Goal: Task Accomplishment & Management: Manage account settings

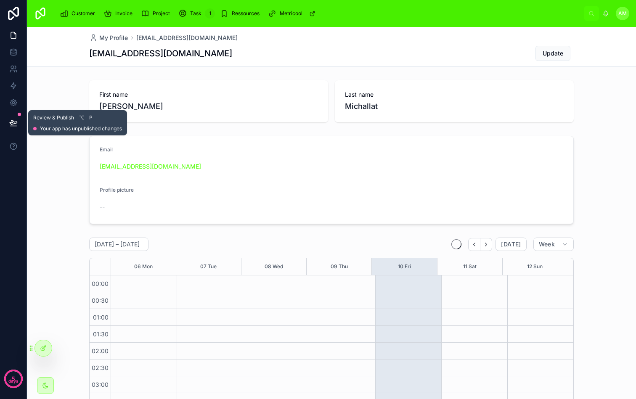
click at [8, 124] on button at bounding box center [13, 123] width 18 height 24
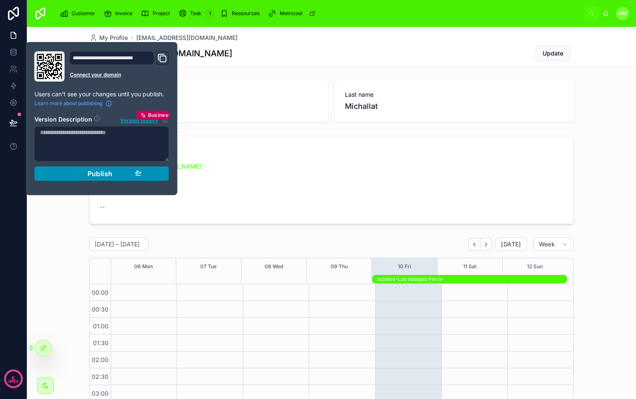
click at [107, 177] on span "Publish" at bounding box center [99, 173] width 25 height 8
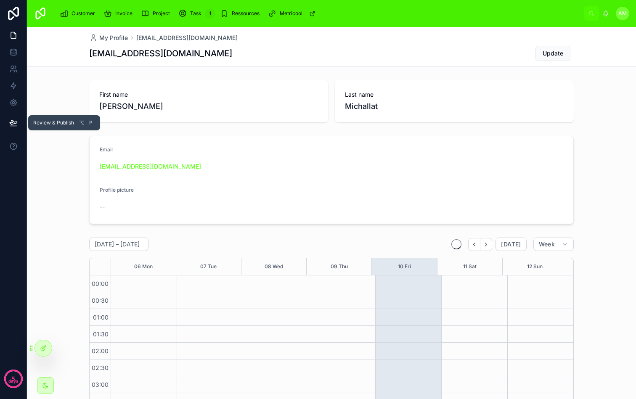
click at [9, 122] on icon at bounding box center [13, 123] width 8 height 8
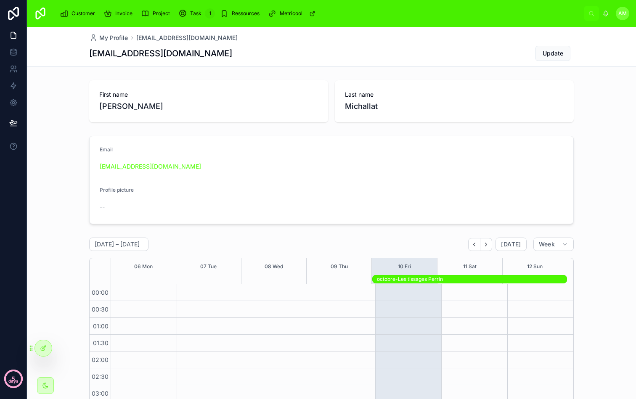
click at [9, 376] on div "5 days" at bounding box center [13, 380] width 10 height 10
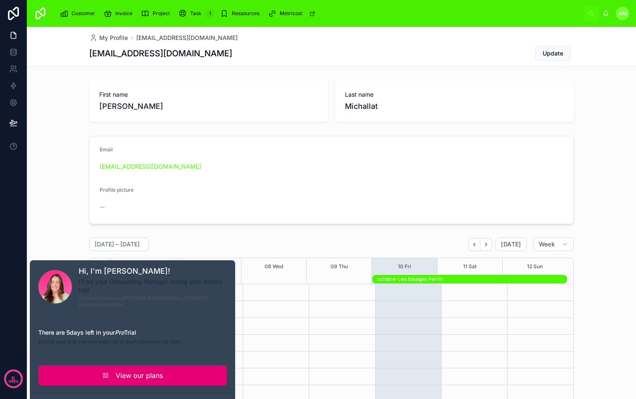
click at [159, 370] on span "View our plans" at bounding box center [139, 375] width 47 height 10
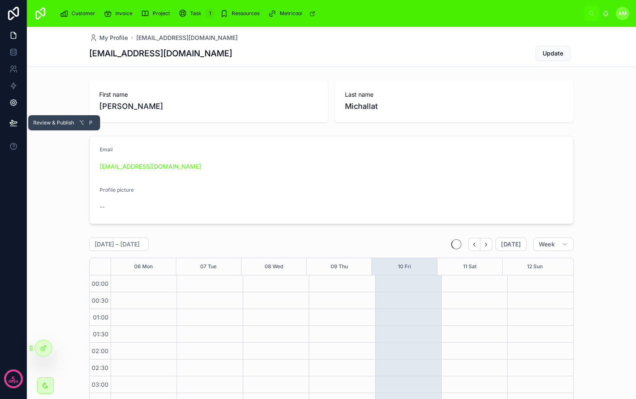
click at [16, 105] on icon at bounding box center [13, 102] width 8 height 8
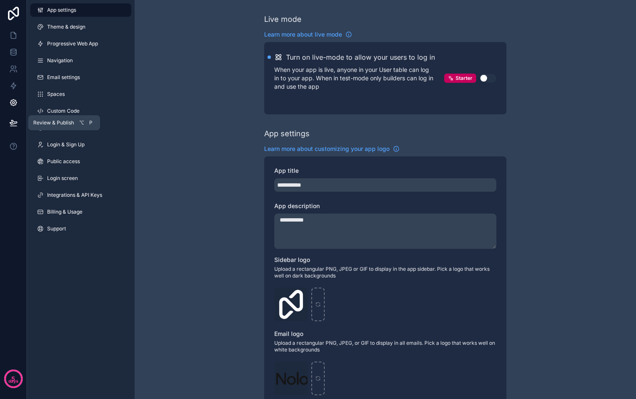
click at [16, 122] on icon at bounding box center [13, 123] width 8 height 8
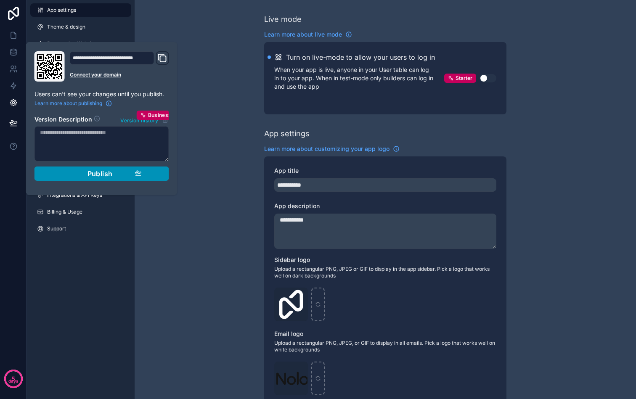
click at [92, 175] on span "Publish" at bounding box center [99, 173] width 25 height 8
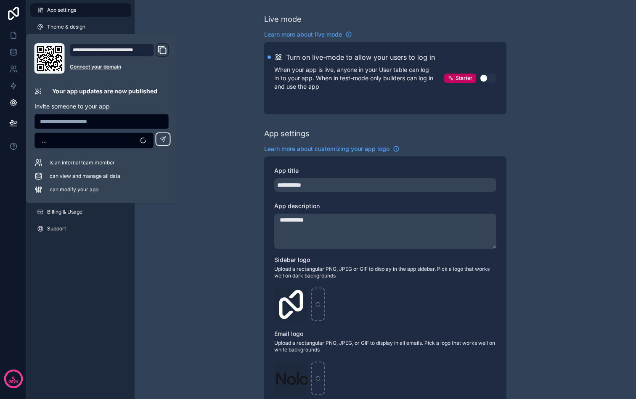
click at [112, 121] on input "text" at bounding box center [102, 122] width 134 height 12
click at [108, 138] on button "..." at bounding box center [93, 140] width 119 height 16
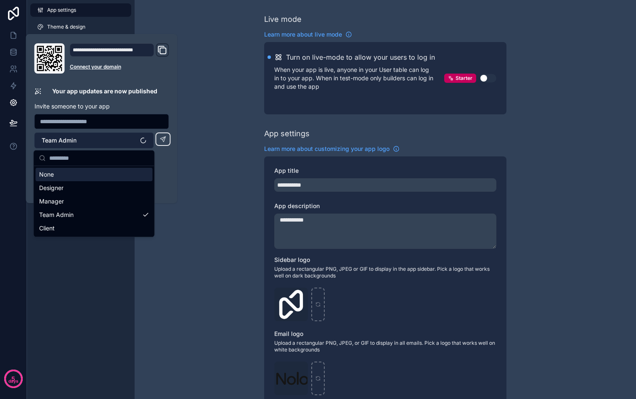
click at [106, 137] on button "Team Admin" at bounding box center [93, 140] width 119 height 16
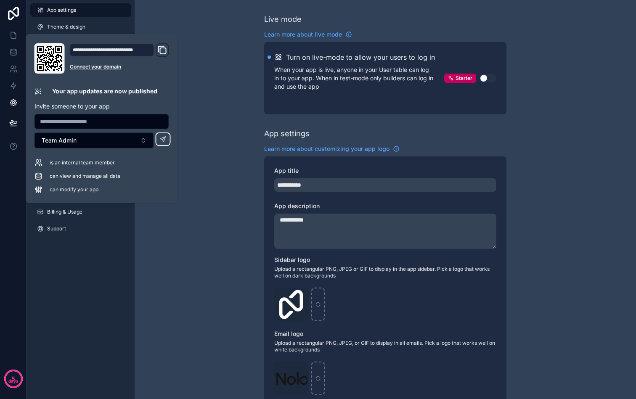
click at [89, 161] on span "is an internal team member" at bounding box center [82, 162] width 65 height 7
drag, startPoint x: 177, startPoint y: 245, endPoint x: 90, endPoint y: 115, distance: 156.2
click at [177, 245] on div "**********" at bounding box center [385, 329] width 501 height 659
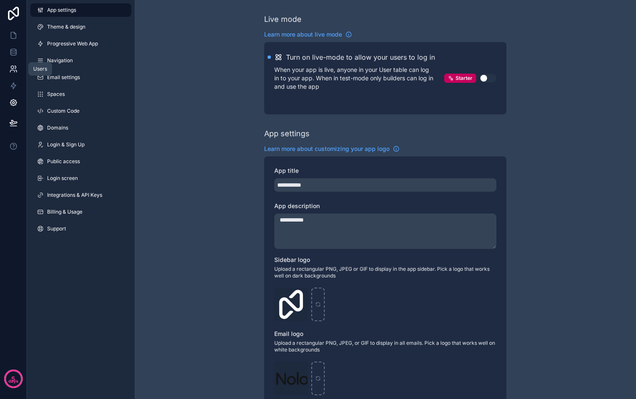
click at [16, 68] on icon at bounding box center [13, 69] width 8 height 8
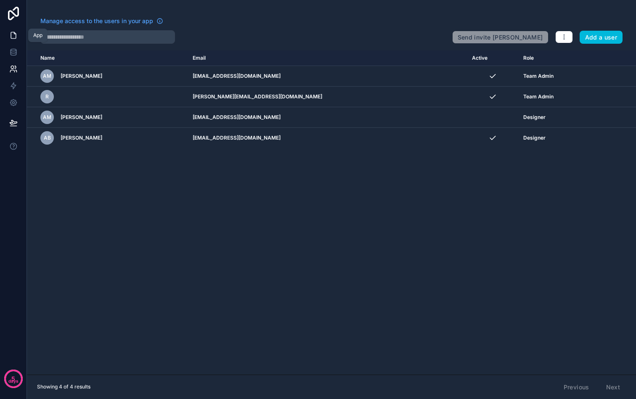
click at [13, 38] on icon at bounding box center [13, 35] width 5 height 6
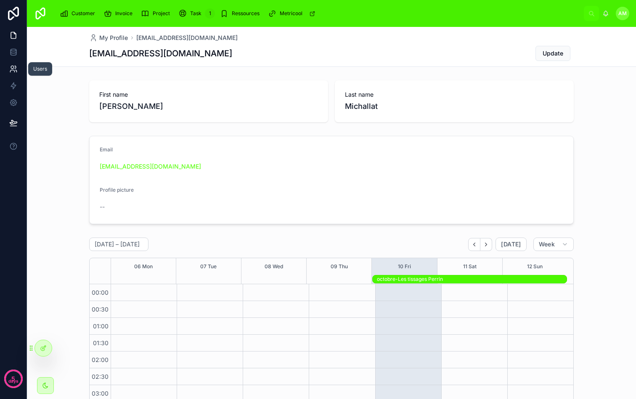
click at [16, 73] on link at bounding box center [13, 69] width 26 height 17
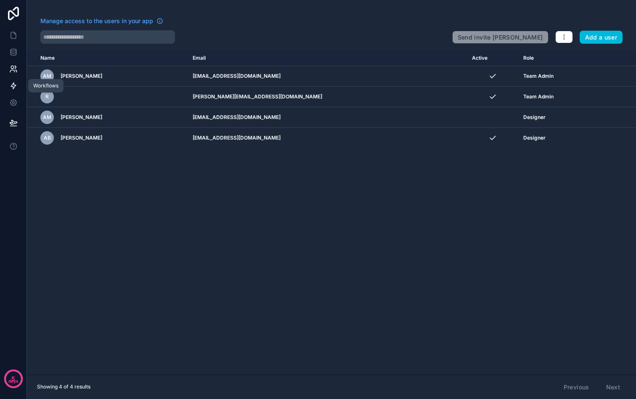
click at [16, 81] on link at bounding box center [13, 85] width 26 height 17
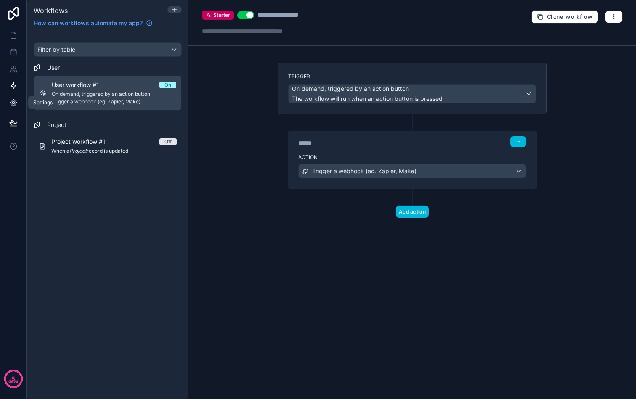
click at [14, 97] on link at bounding box center [13, 102] width 26 height 17
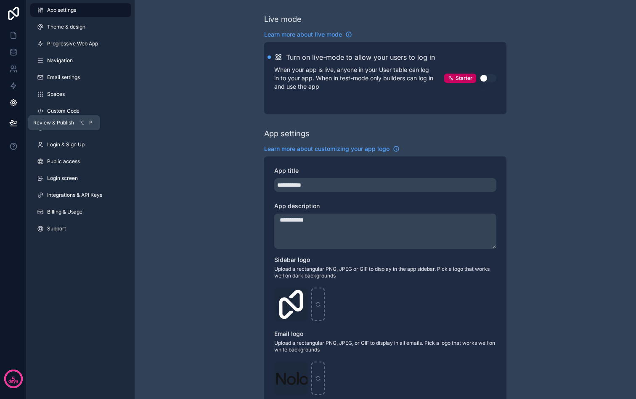
click at [13, 123] on icon at bounding box center [13, 123] width 8 height 8
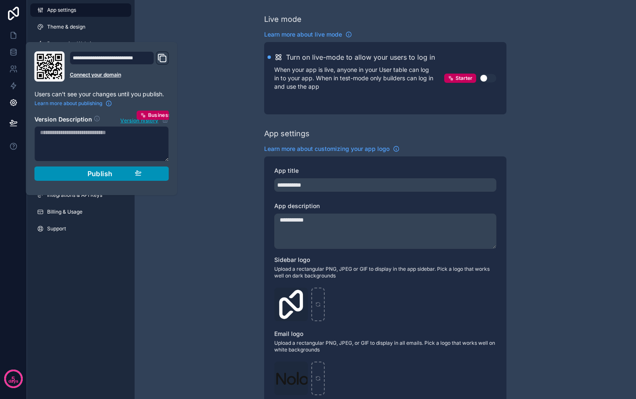
click at [98, 172] on span "Publish" at bounding box center [99, 173] width 25 height 8
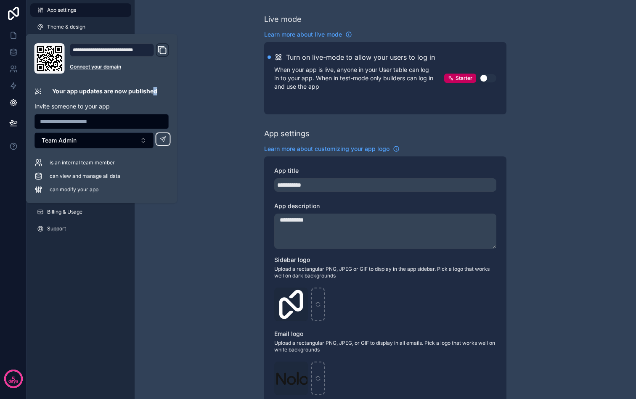
drag, startPoint x: 89, startPoint y: 95, endPoint x: 153, endPoint y: 94, distance: 64.3
click at [153, 94] on div "**********" at bounding box center [101, 118] width 141 height 150
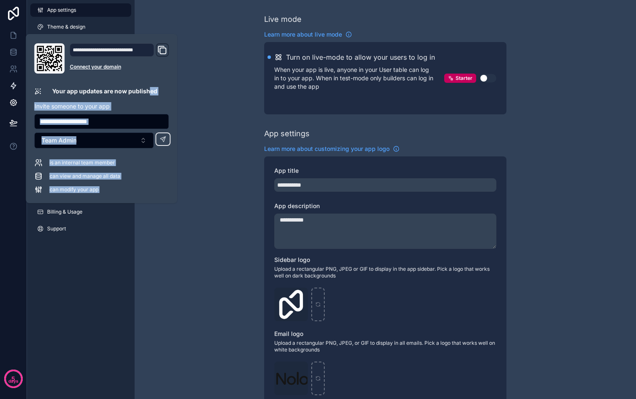
drag, startPoint x: 77, startPoint y: 89, endPoint x: 22, endPoint y: 88, distance: 55.1
click at [22, 87] on div "**********" at bounding box center [318, 199] width 636 height 399
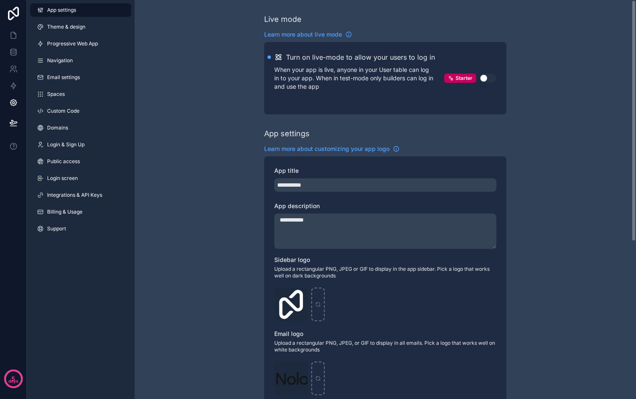
click at [195, 102] on div "**********" at bounding box center [385, 329] width 501 height 659
click at [8, 123] on button at bounding box center [13, 123] width 18 height 24
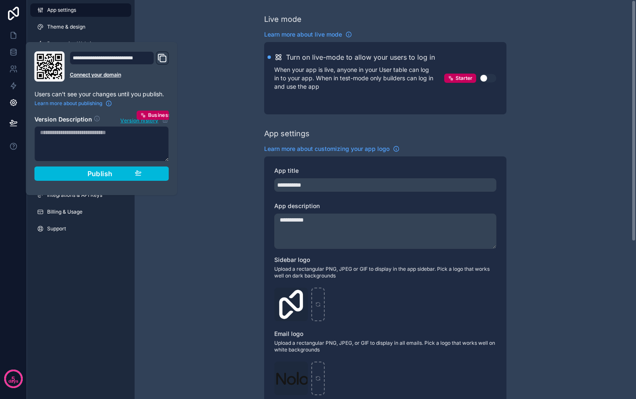
drag, startPoint x: 219, startPoint y: 65, endPoint x: 197, endPoint y: 88, distance: 31.8
click at [219, 65] on div "**********" at bounding box center [385, 329] width 501 height 659
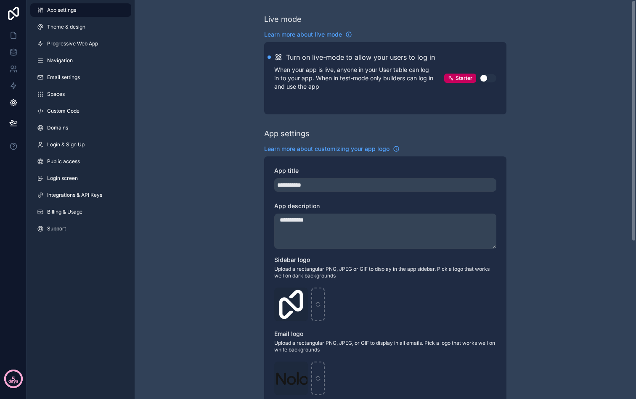
click at [11, 379] on p "days" at bounding box center [13, 381] width 10 height 7
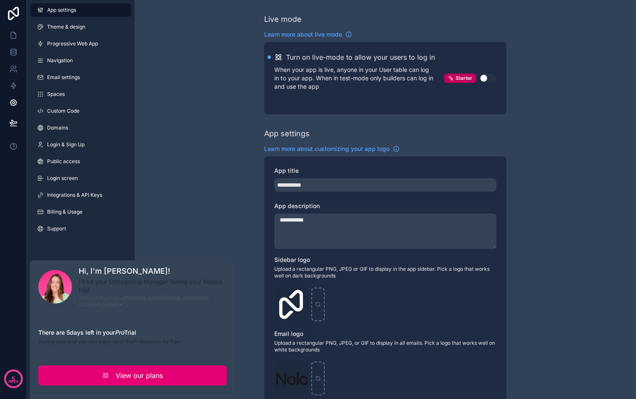
click at [125, 370] on span "View our plans" at bounding box center [139, 375] width 47 height 10
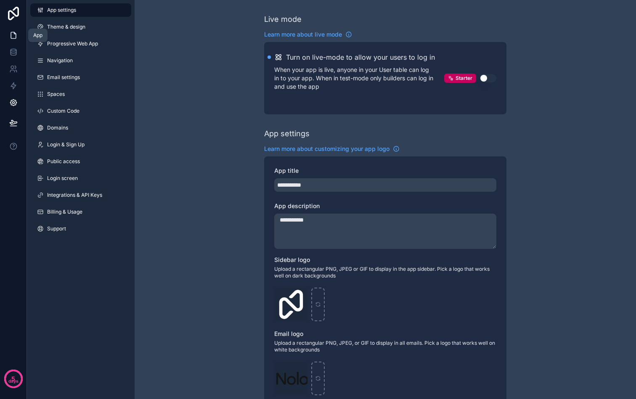
click at [17, 32] on icon at bounding box center [13, 35] width 8 height 8
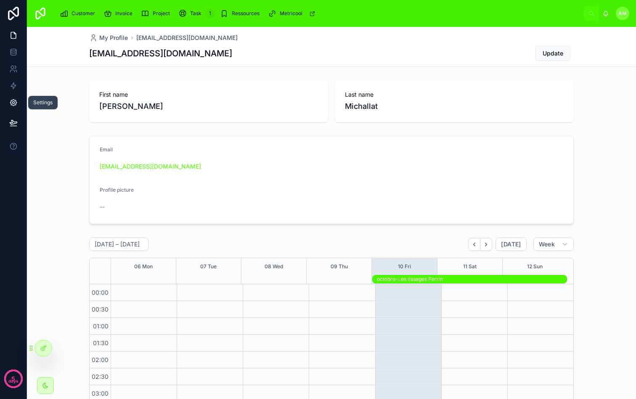
click at [17, 95] on link at bounding box center [13, 102] width 26 height 17
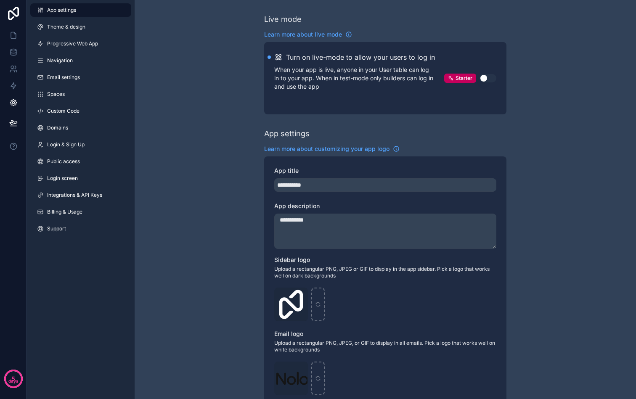
click at [89, 14] on link "App settings" at bounding box center [80, 9] width 101 height 13
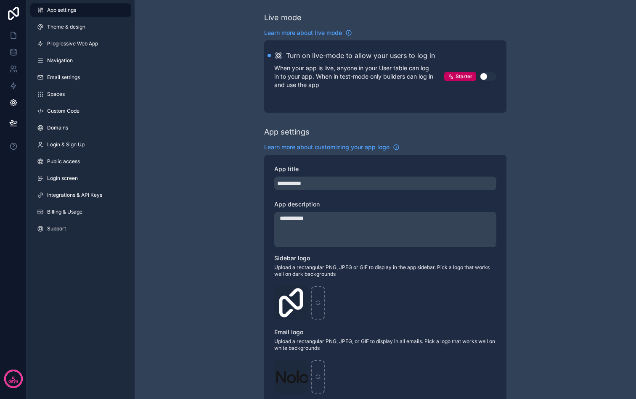
click at [489, 75] on button "Use setting" at bounding box center [487, 76] width 17 height 8
click at [546, 98] on div "**********" at bounding box center [385, 327] width 501 height 659
click at [387, 125] on div "**********" at bounding box center [385, 335] width 242 height 646
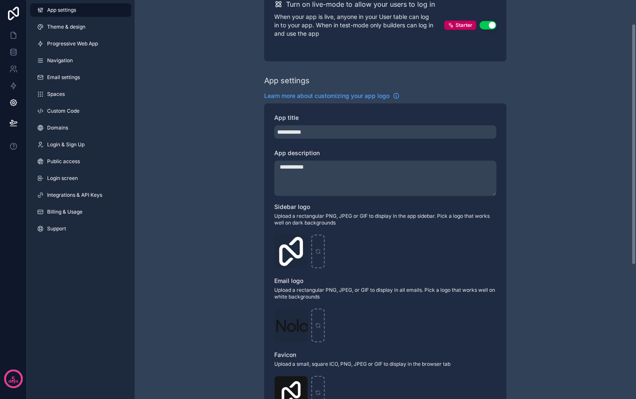
click at [551, 150] on div "**********" at bounding box center [385, 276] width 501 height 659
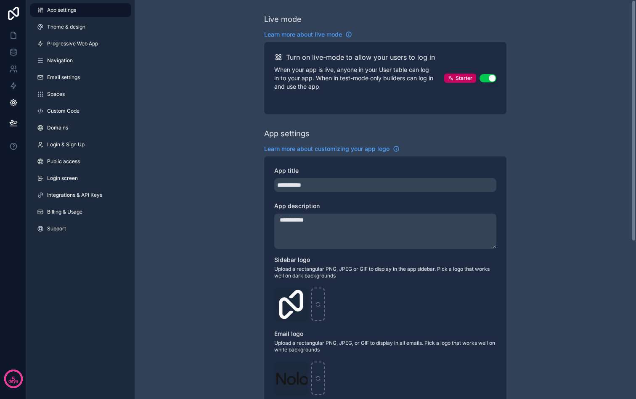
scroll to position [148, 0]
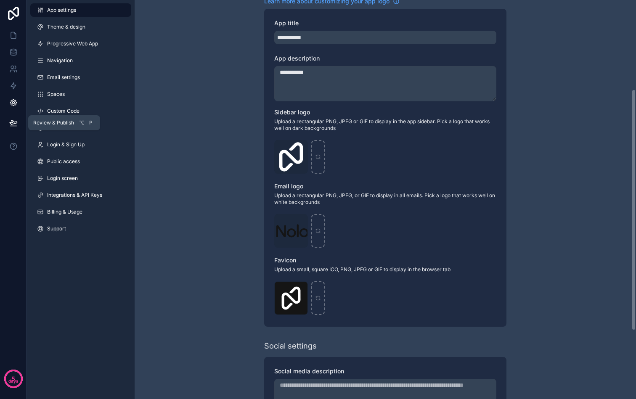
click at [11, 123] on icon at bounding box center [13, 122] width 7 height 4
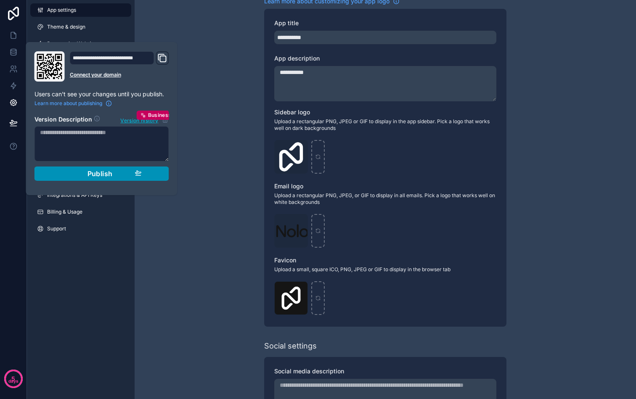
click at [71, 169] on div "Publish" at bounding box center [102, 173] width 80 height 8
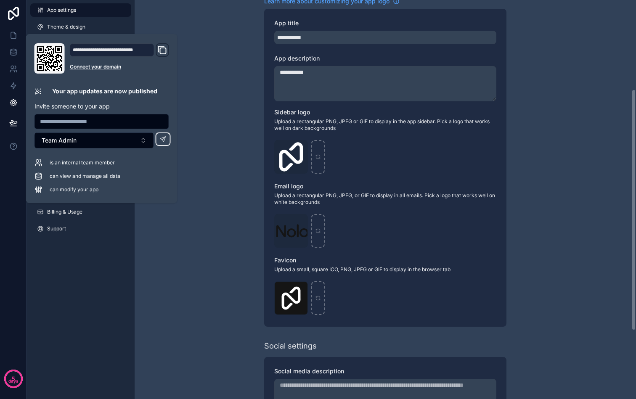
click at [216, 158] on div "**********" at bounding box center [385, 181] width 501 height 659
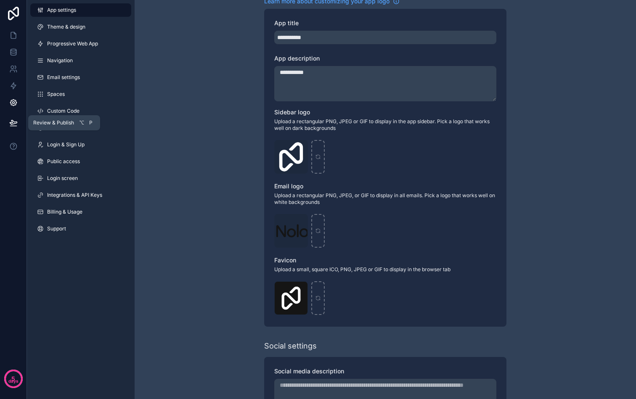
click at [17, 119] on icon at bounding box center [13, 123] width 8 height 8
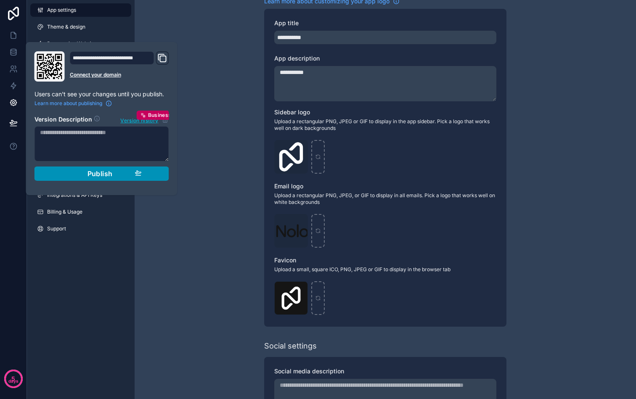
click at [97, 175] on span "Publish" at bounding box center [99, 173] width 25 height 8
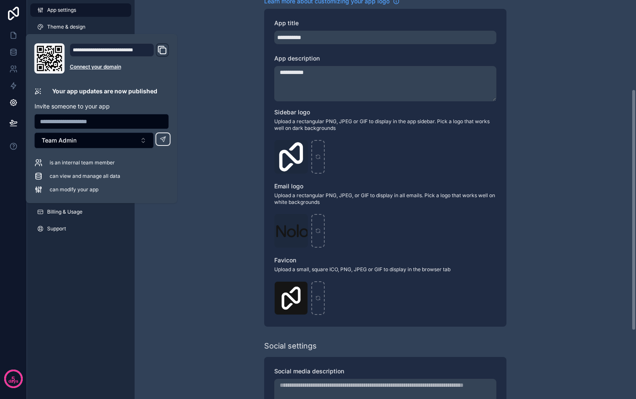
click at [571, 162] on div "**********" at bounding box center [385, 181] width 501 height 659
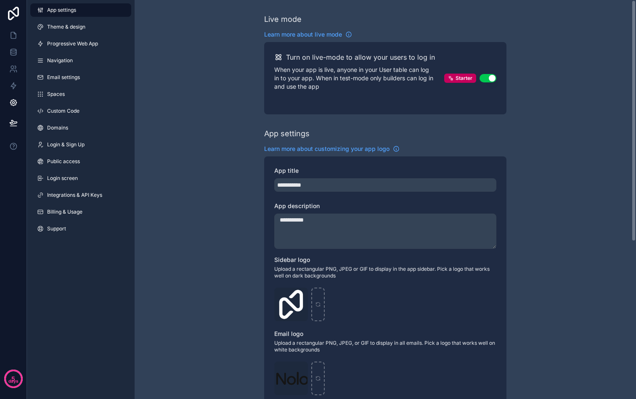
click at [564, 158] on div "**********" at bounding box center [385, 329] width 501 height 659
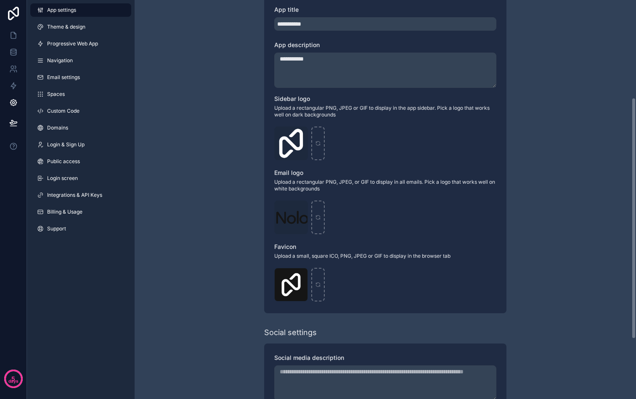
scroll to position [260, 0]
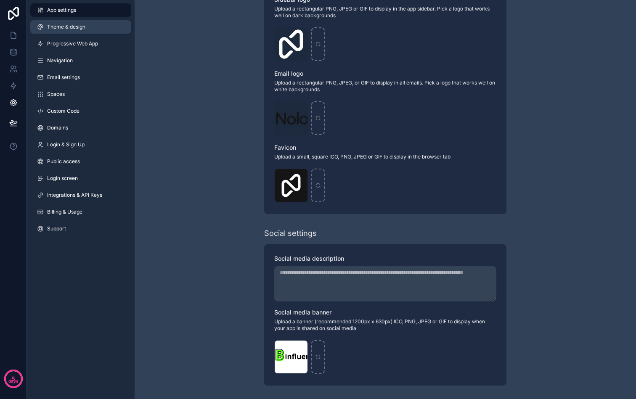
click at [81, 29] on span "Theme & design" at bounding box center [66, 27] width 38 height 7
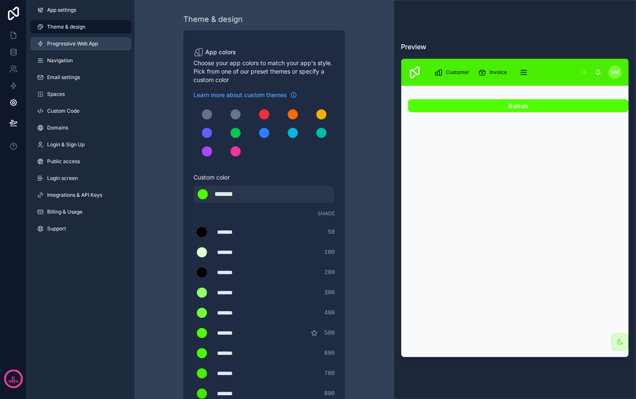
click at [77, 40] on span "Progressive Web App" at bounding box center [72, 43] width 51 height 7
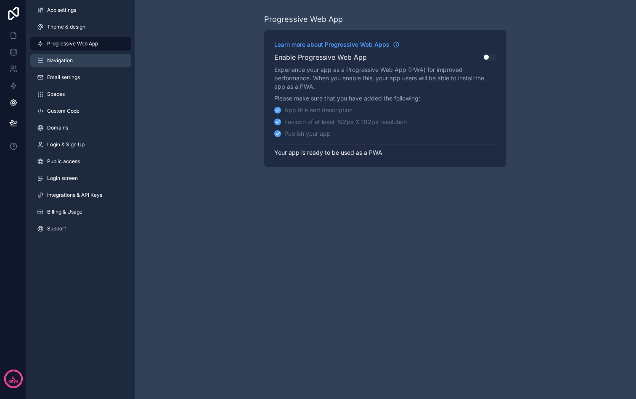
click at [74, 60] on link "Navigation" at bounding box center [80, 60] width 101 height 13
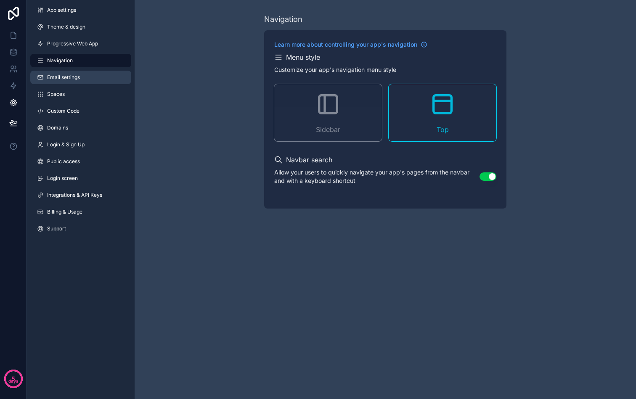
click at [73, 76] on span "Email settings" at bounding box center [63, 77] width 33 height 7
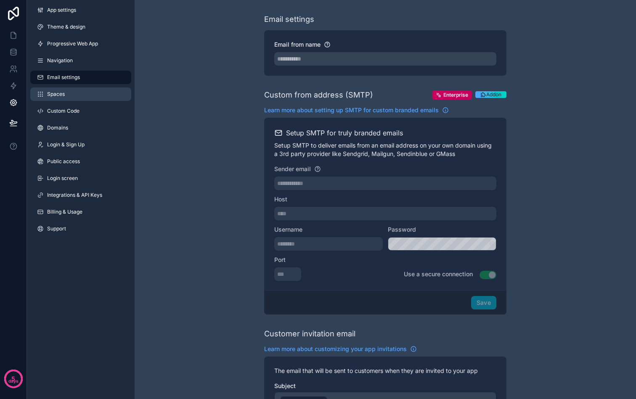
click at [69, 98] on link "Spaces" at bounding box center [80, 93] width 101 height 13
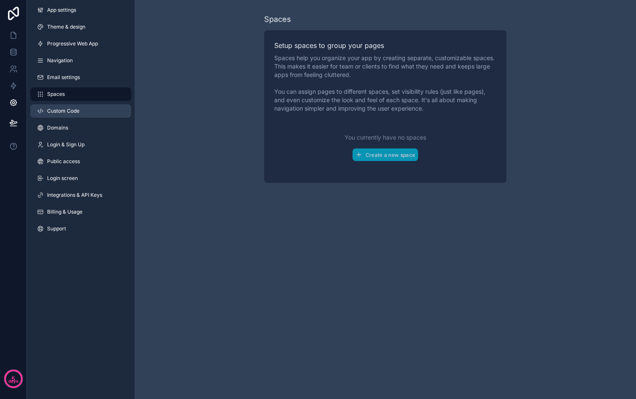
click at [67, 109] on span "Custom Code" at bounding box center [63, 111] width 32 height 7
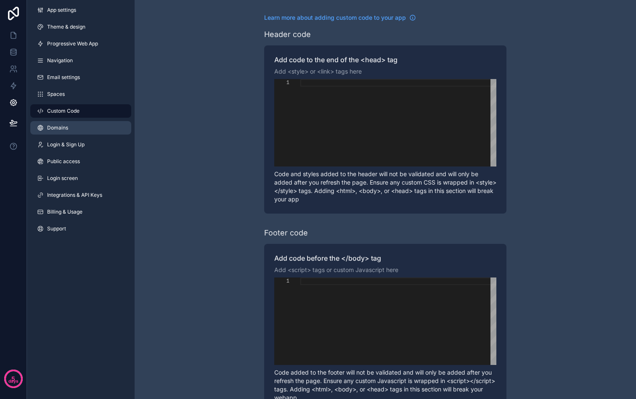
click at [80, 126] on link "Domains" at bounding box center [80, 127] width 101 height 13
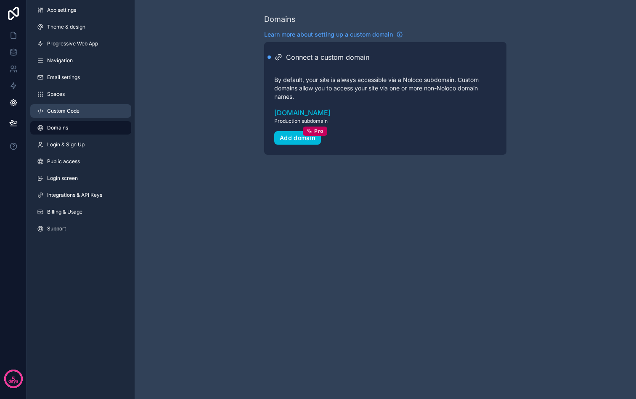
click at [78, 114] on link "Custom Code" at bounding box center [80, 110] width 101 height 13
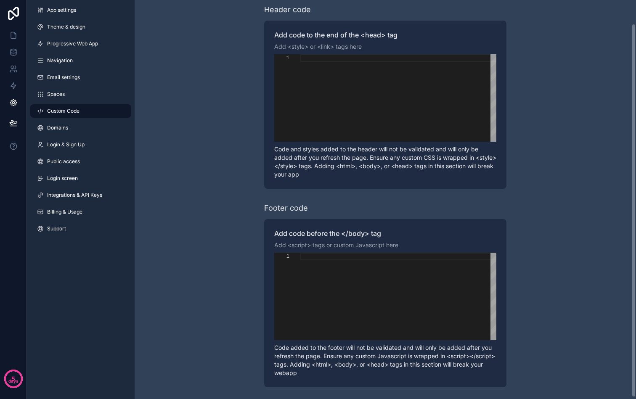
scroll to position [26, 0]
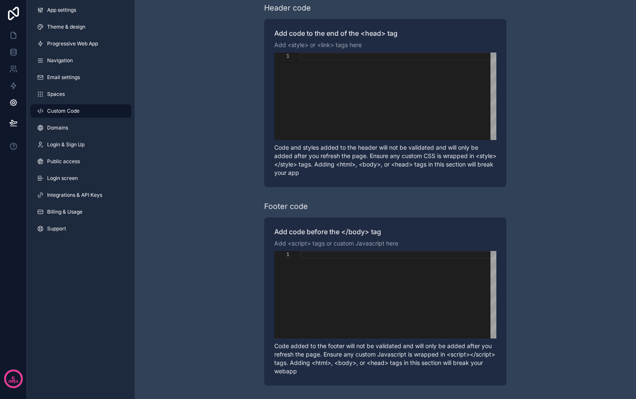
click at [77, 135] on div "App settings Theme & design Progressive Web App Navigation Email settings Space…" at bounding box center [81, 121] width 108 height 242
click at [74, 135] on div "App settings Theme & design Progressive Web App Navigation Email settings Space…" at bounding box center [81, 121] width 108 height 242
click at [74, 131] on link "Domains" at bounding box center [80, 127] width 101 height 13
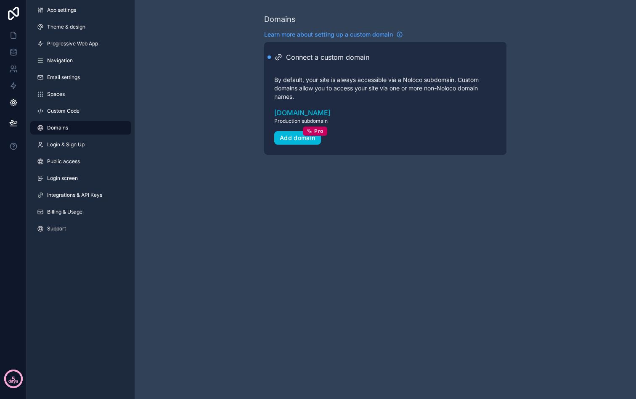
click at [16, 373] on span "5 days" at bounding box center [13, 379] width 10 height 12
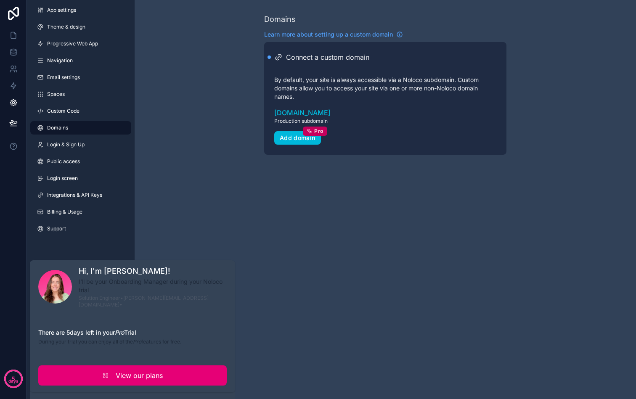
click at [79, 370] on link "View our plans" at bounding box center [132, 375] width 188 height 20
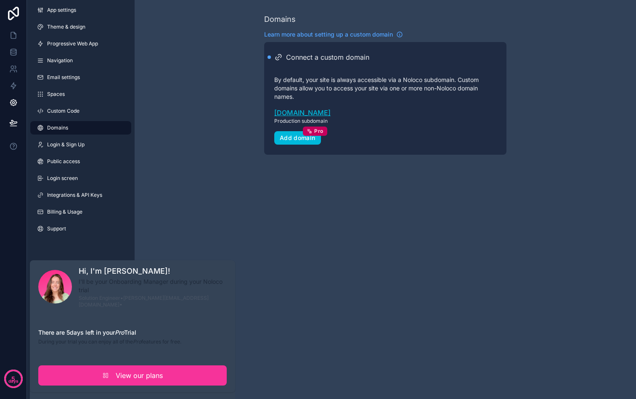
drag, startPoint x: 384, startPoint y: 143, endPoint x: 331, endPoint y: 116, distance: 59.4
click at [384, 143] on div "Connect a custom domain By default, your site is always accessible via a Noloco…" at bounding box center [385, 98] width 222 height 92
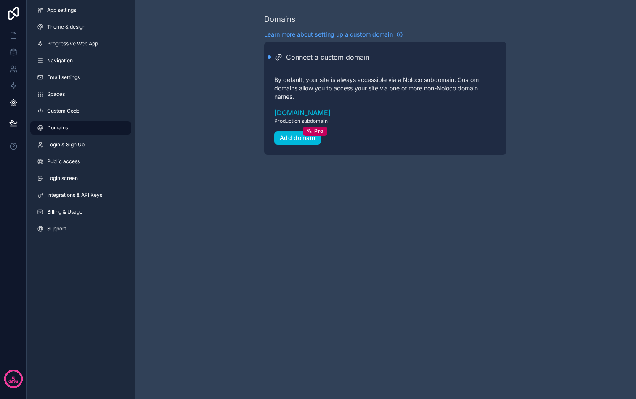
click at [379, 140] on div "Connect a custom domain By default, your site is always accessible via a Noloco…" at bounding box center [385, 98] width 222 height 92
click at [298, 139] on div "Add domain Pro" at bounding box center [298, 138] width 36 height 8
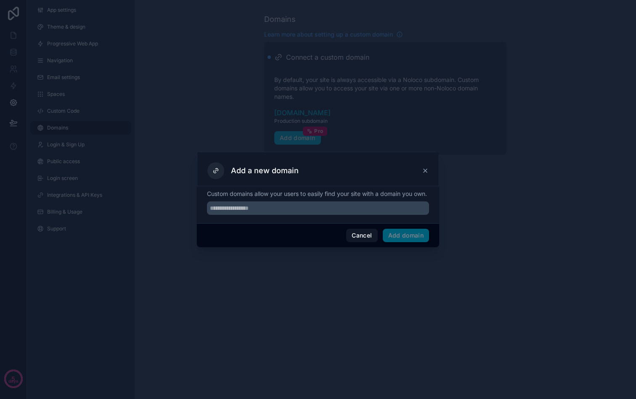
click at [424, 169] on icon at bounding box center [424, 170] width 3 height 3
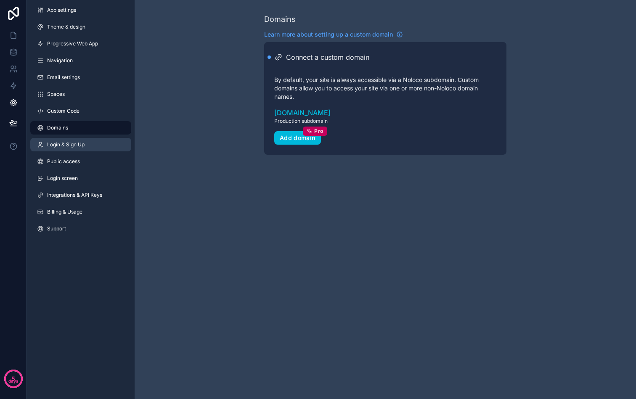
click at [104, 140] on link "Login & Sign Up" at bounding box center [80, 144] width 101 height 13
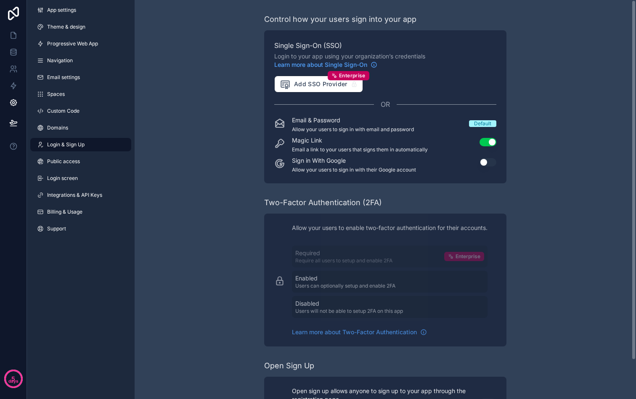
click at [205, 164] on div "Control how your users sign into your app Single Sign-On (SSO) Login to your ap…" at bounding box center [385, 221] width 501 height 442
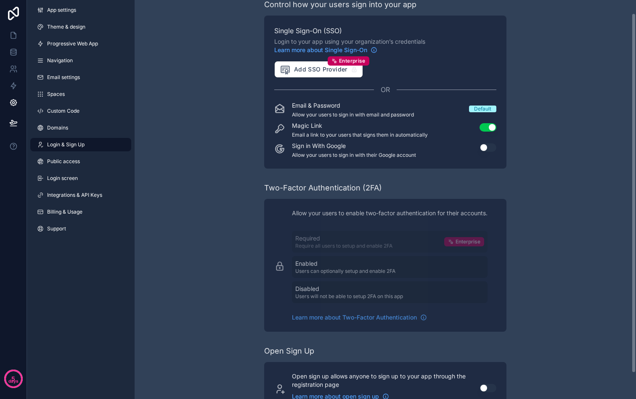
scroll to position [43, 0]
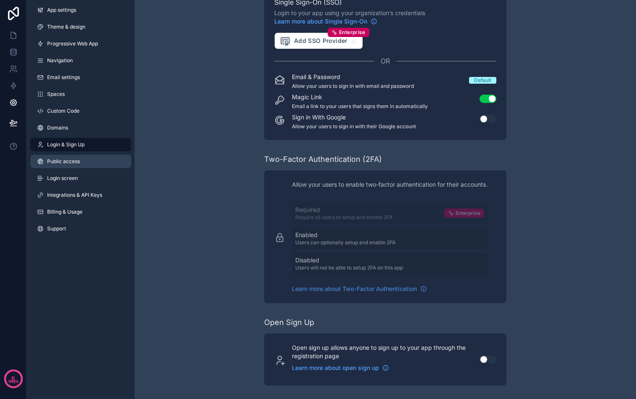
click at [69, 163] on span "Public access" at bounding box center [63, 161] width 33 height 7
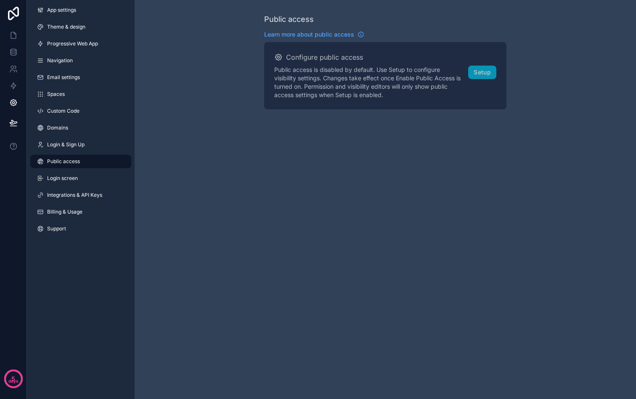
click at [0, 0] on link "Compare our plans and view your usage" at bounding box center [0, 0] width 0 height 0
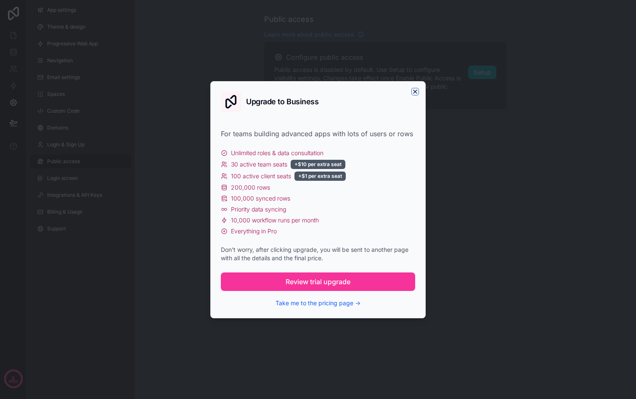
click at [415, 91] on icon "button" at bounding box center [414, 91] width 3 height 3
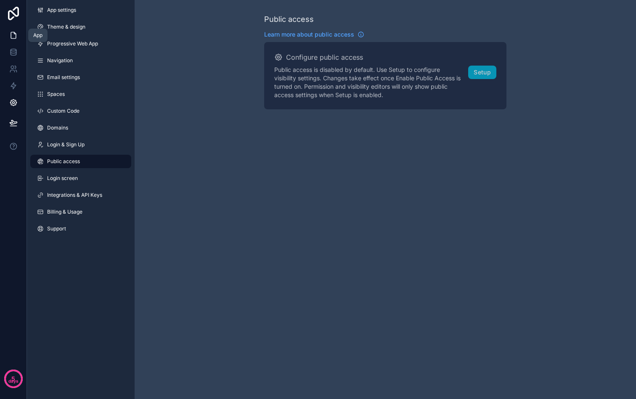
click at [23, 42] on link at bounding box center [13, 35] width 26 height 17
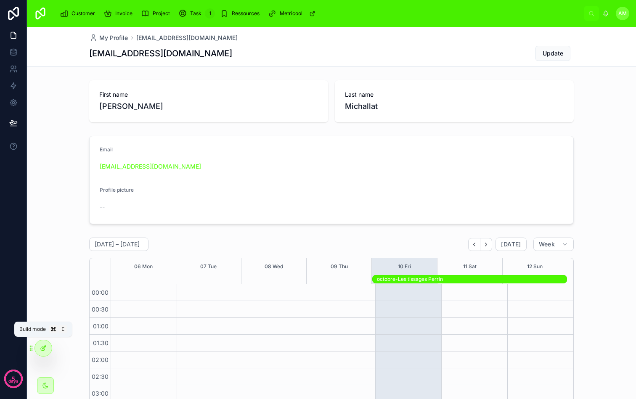
click at [40, 352] on div at bounding box center [43, 348] width 17 height 16
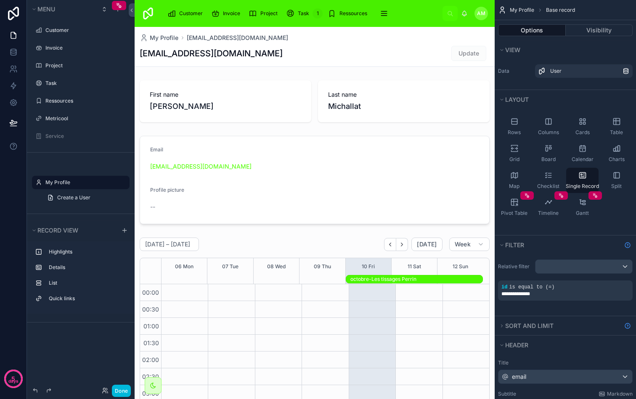
click at [100, 388] on div "Done" at bounding box center [114, 391] width 33 height 12
click at [103, 389] on icon at bounding box center [104, 389] width 2 height 2
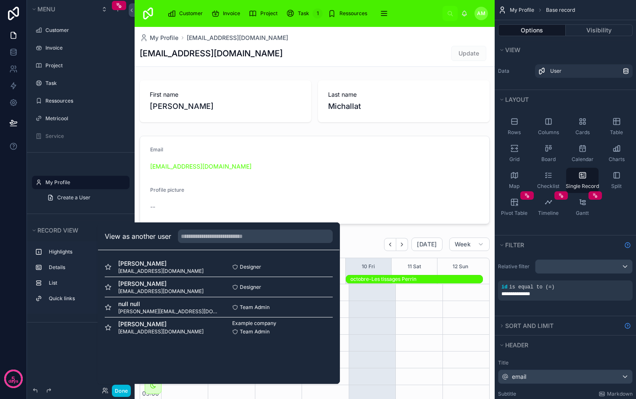
click at [0, 0] on button "Select" at bounding box center [0, 0] width 0 height 0
